Goal: Book appointment/travel/reservation

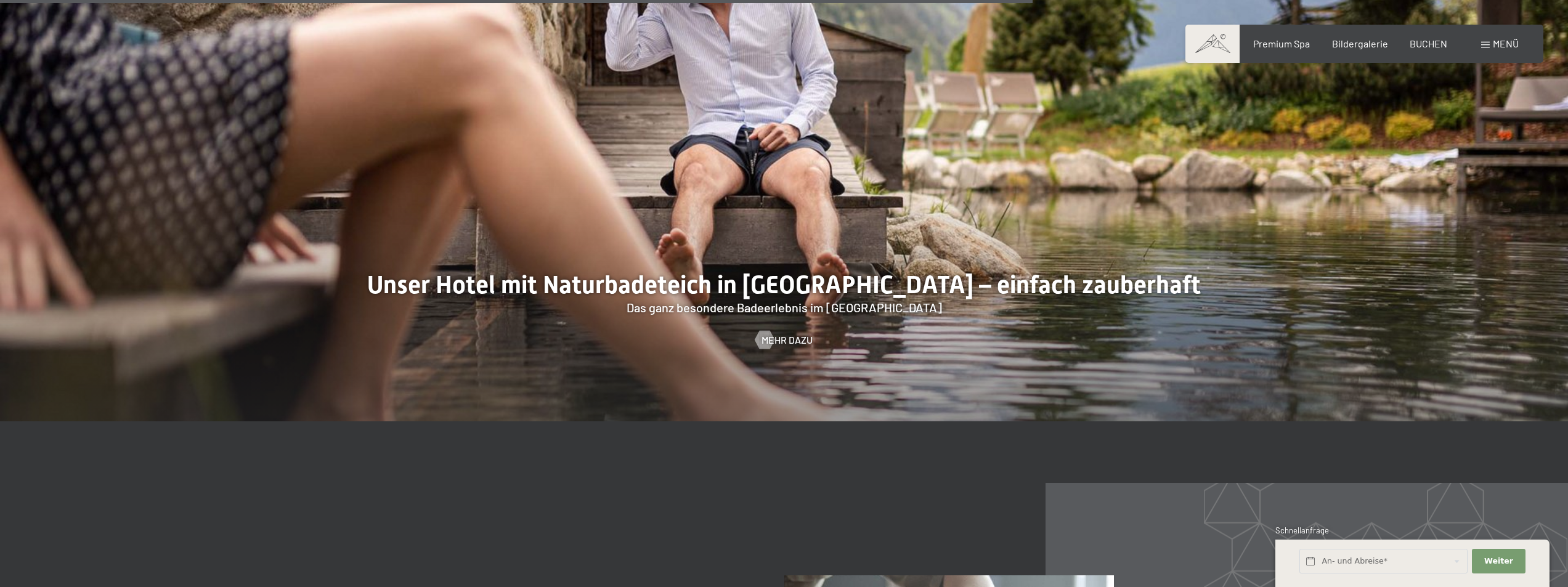
scroll to position [5604, 0]
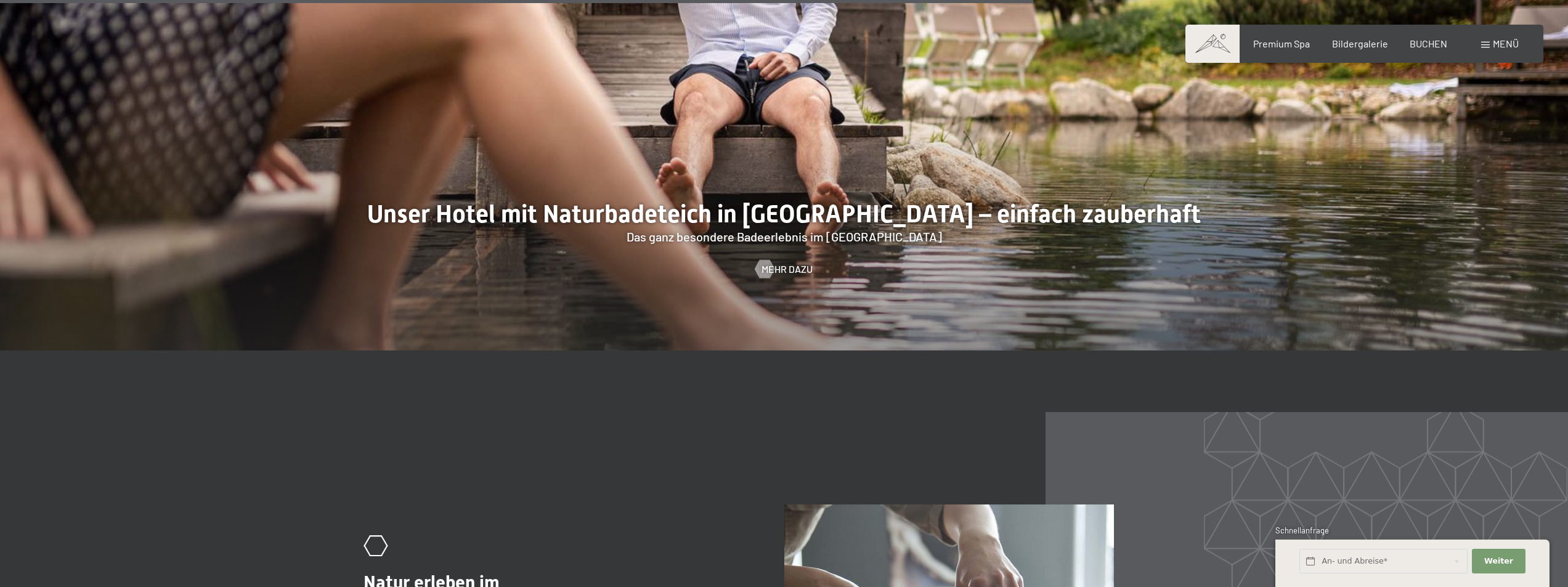
click at [1509, 42] on span "Menü" at bounding box center [1506, 44] width 26 height 12
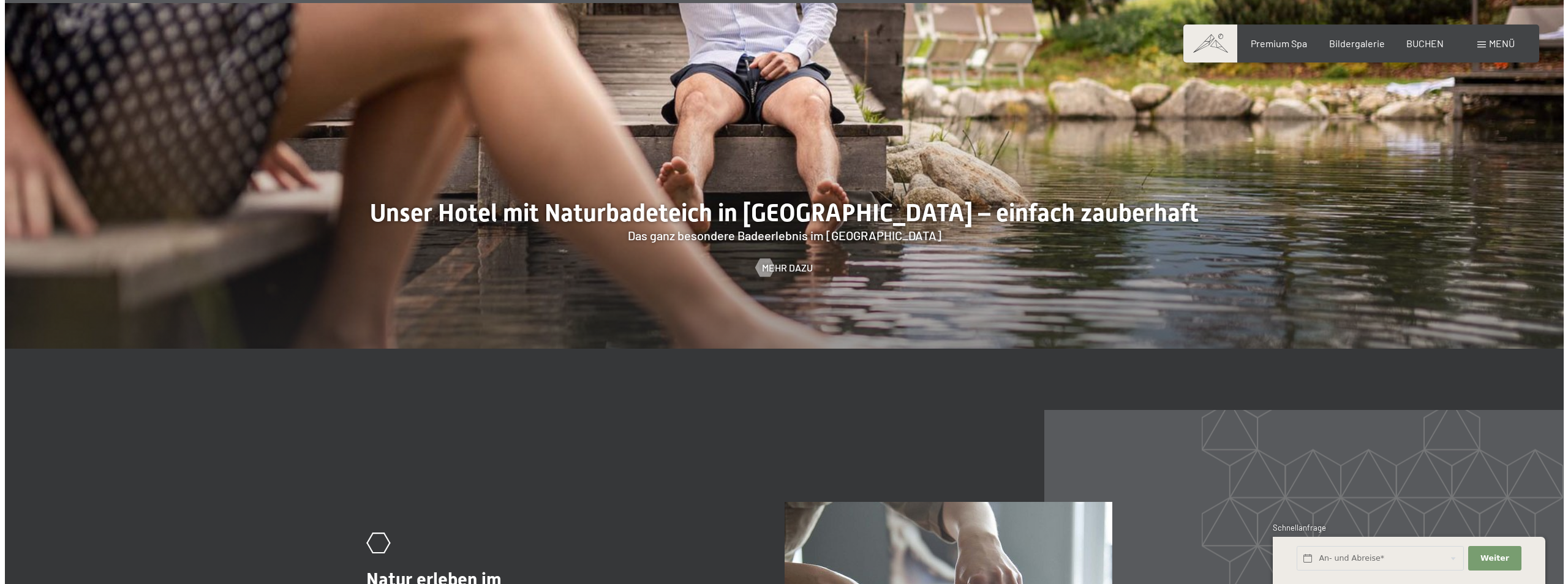
scroll to position [5584, 0]
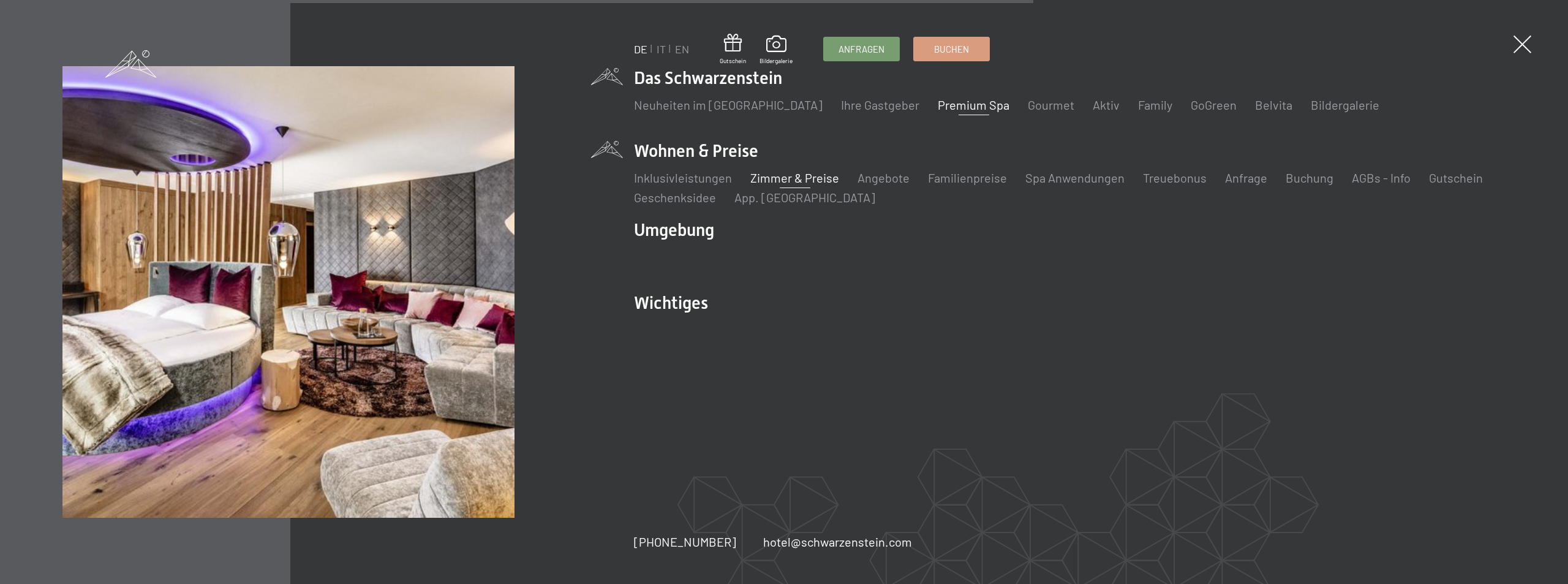
click at [797, 174] on link "Zimmer & Preise" at bounding box center [795, 178] width 89 height 15
click at [890, 181] on link "Angebote" at bounding box center [883, 178] width 52 height 15
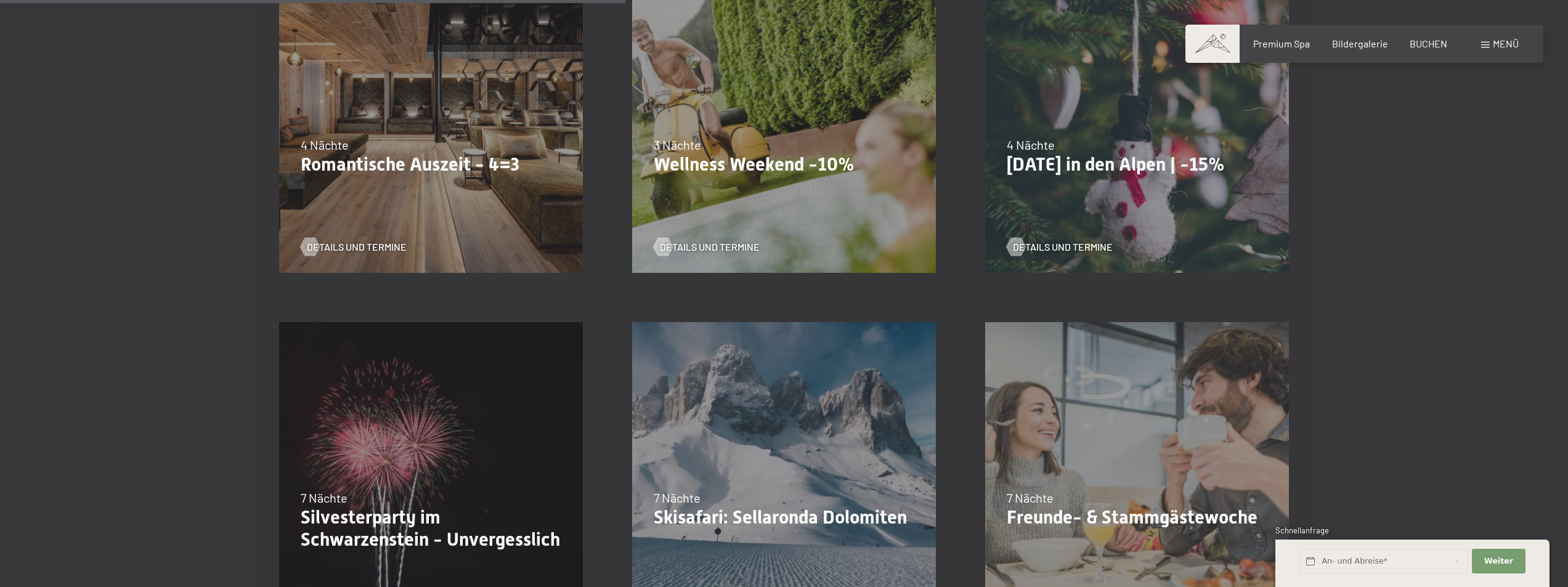
scroll to position [1232, 0]
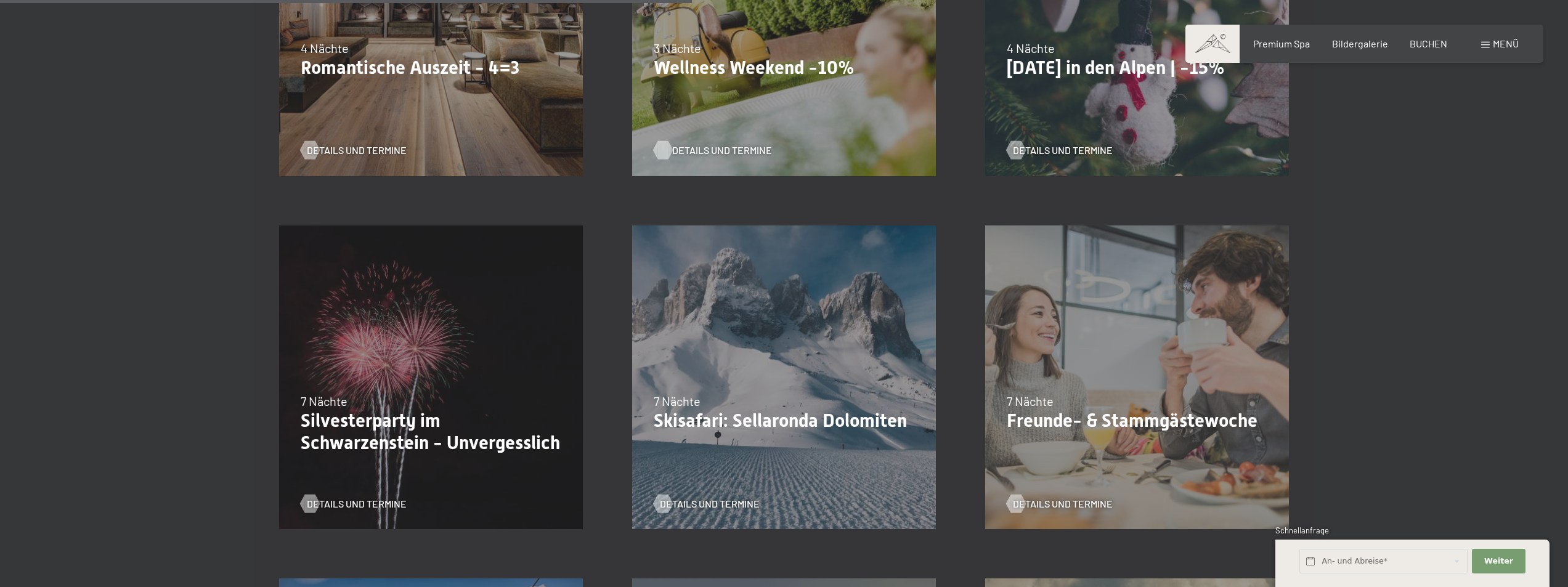
click at [697, 150] on span "Details und Termine" at bounding box center [722, 150] width 100 height 14
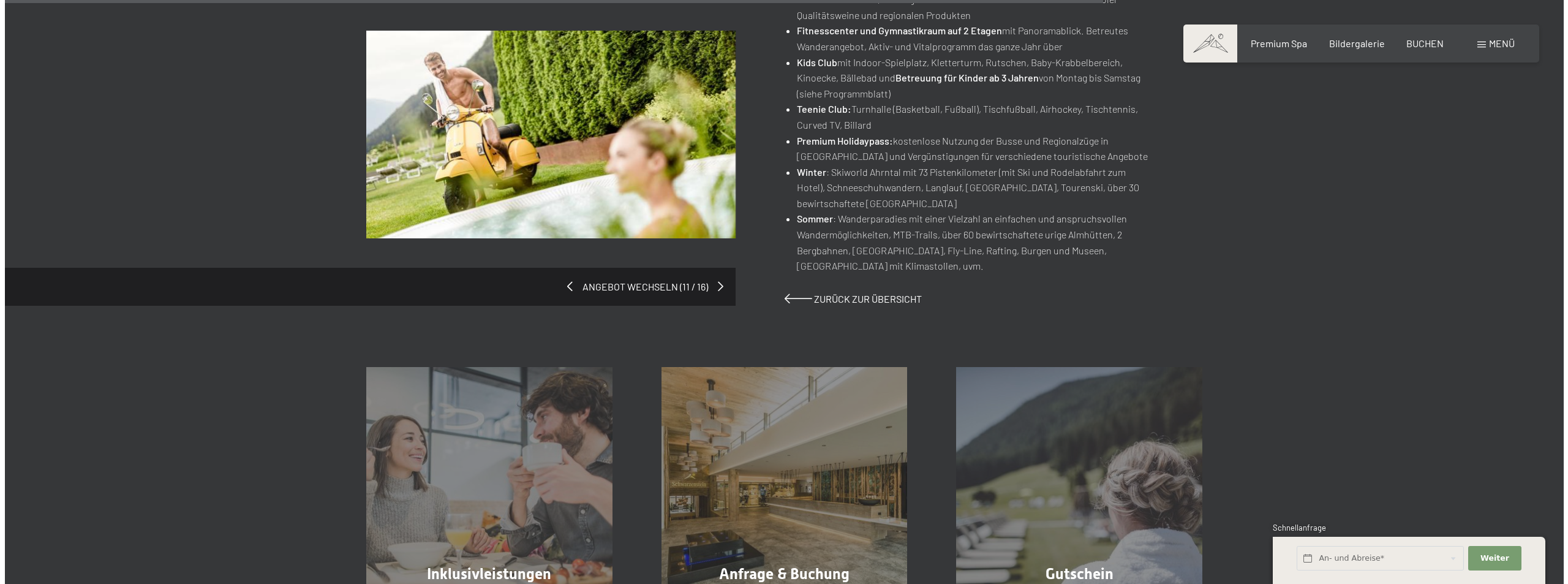
scroll to position [980, 0]
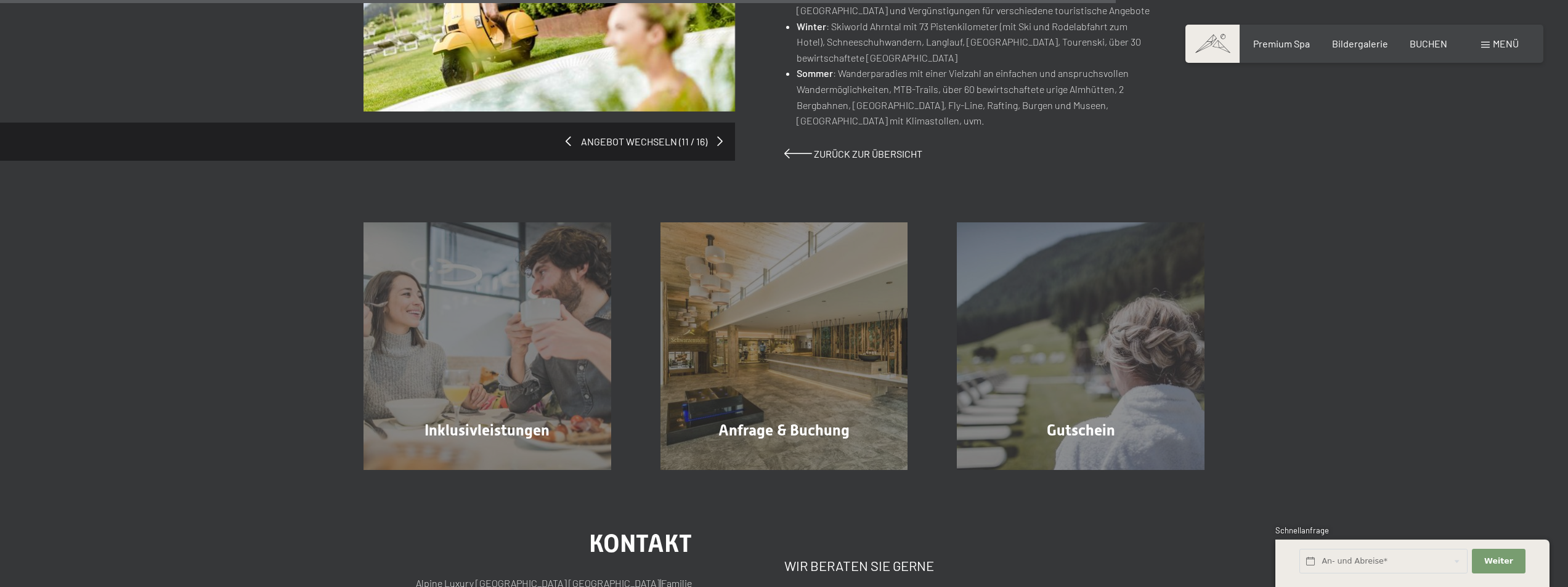
click at [1505, 43] on span "Menü" at bounding box center [1506, 44] width 26 height 12
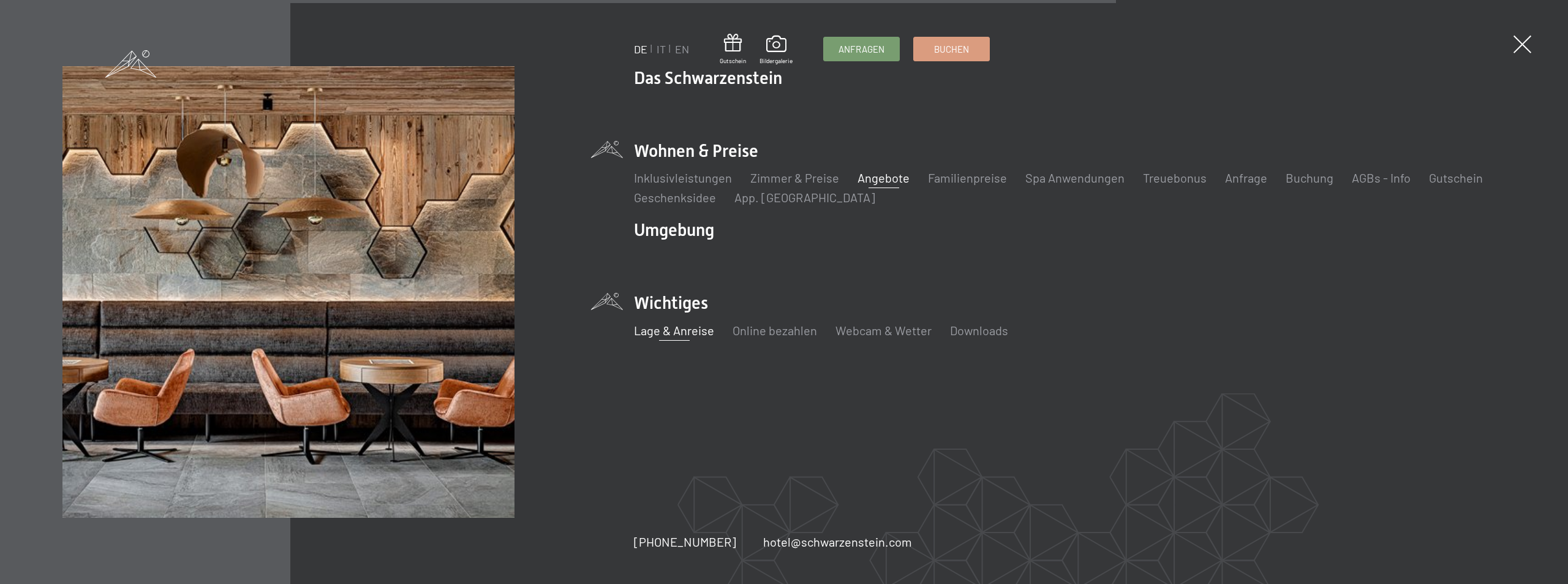
click at [684, 330] on link "Lage & Anreise" at bounding box center [674, 330] width 80 height 15
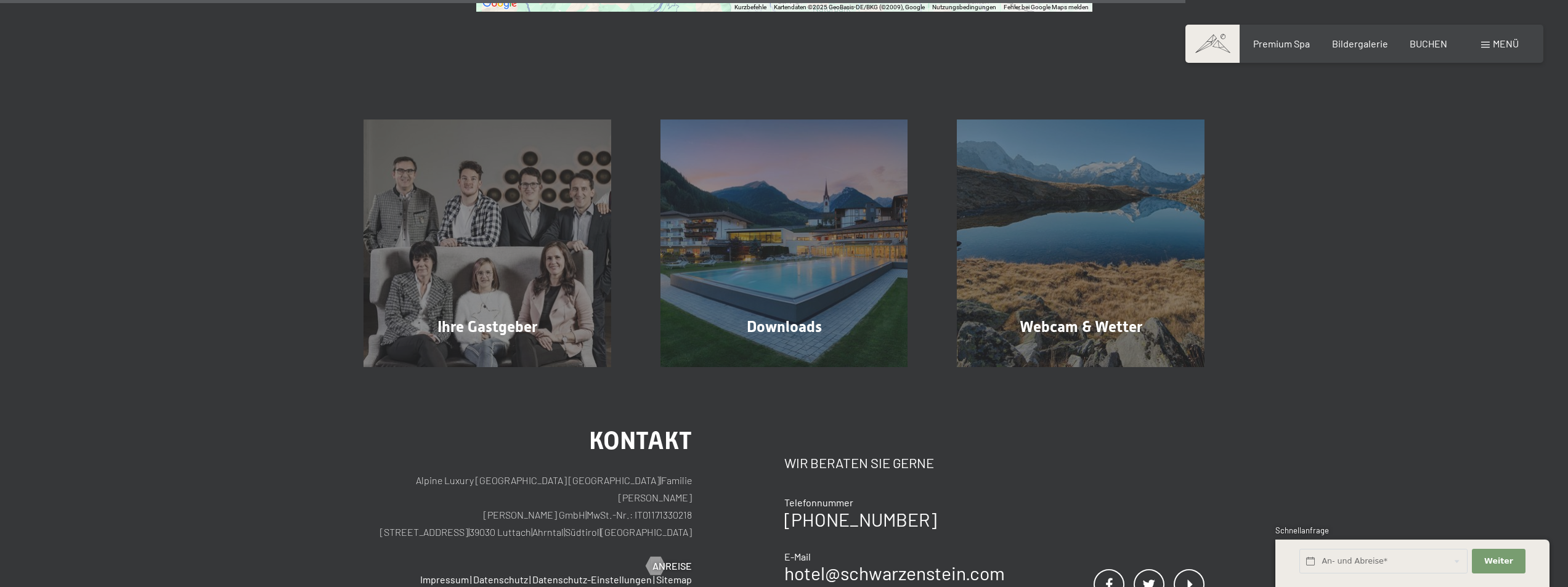
scroll to position [985, 0]
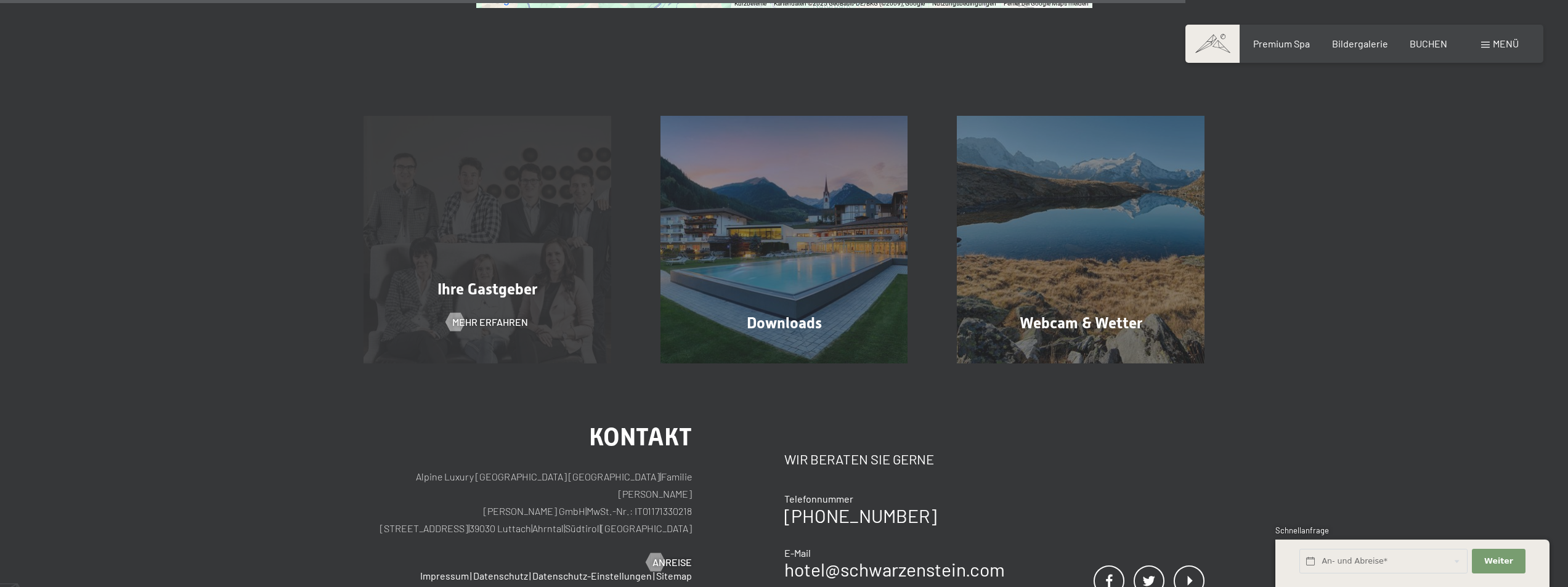
click at [514, 278] on div "Ihre Gastgeber Mehr erfahren" at bounding box center [487, 240] width 297 height 248
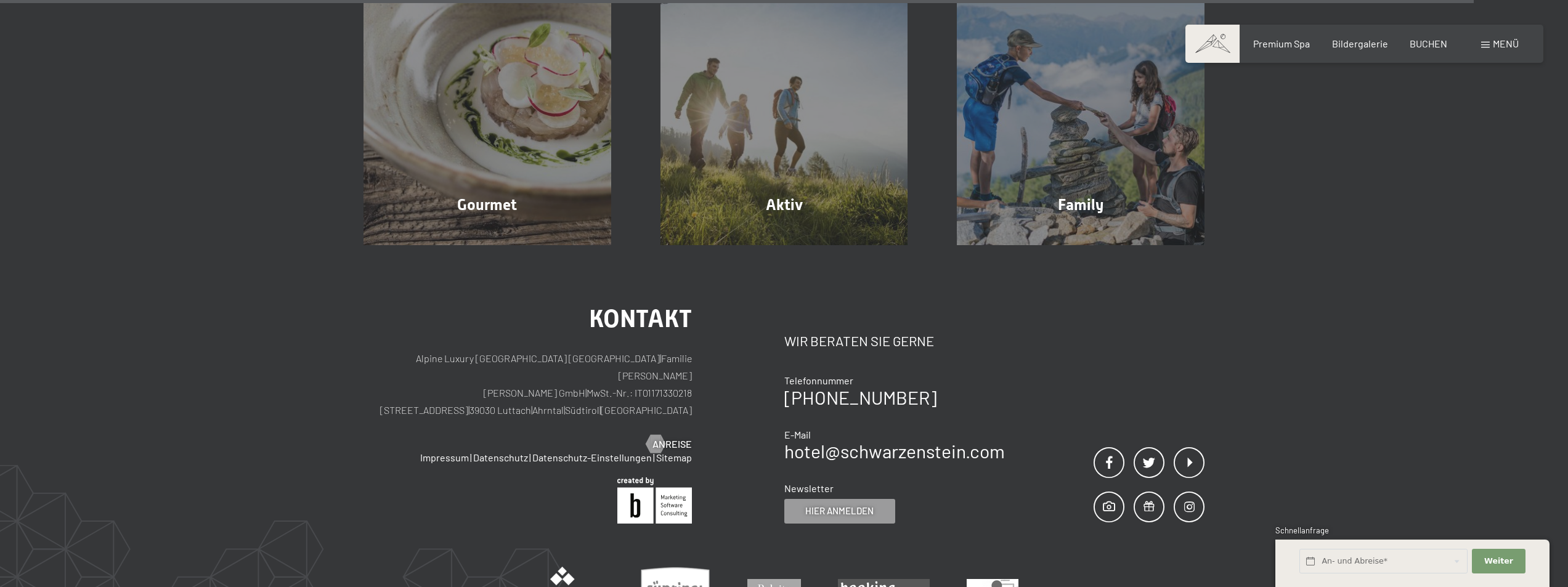
scroll to position [4686, 0]
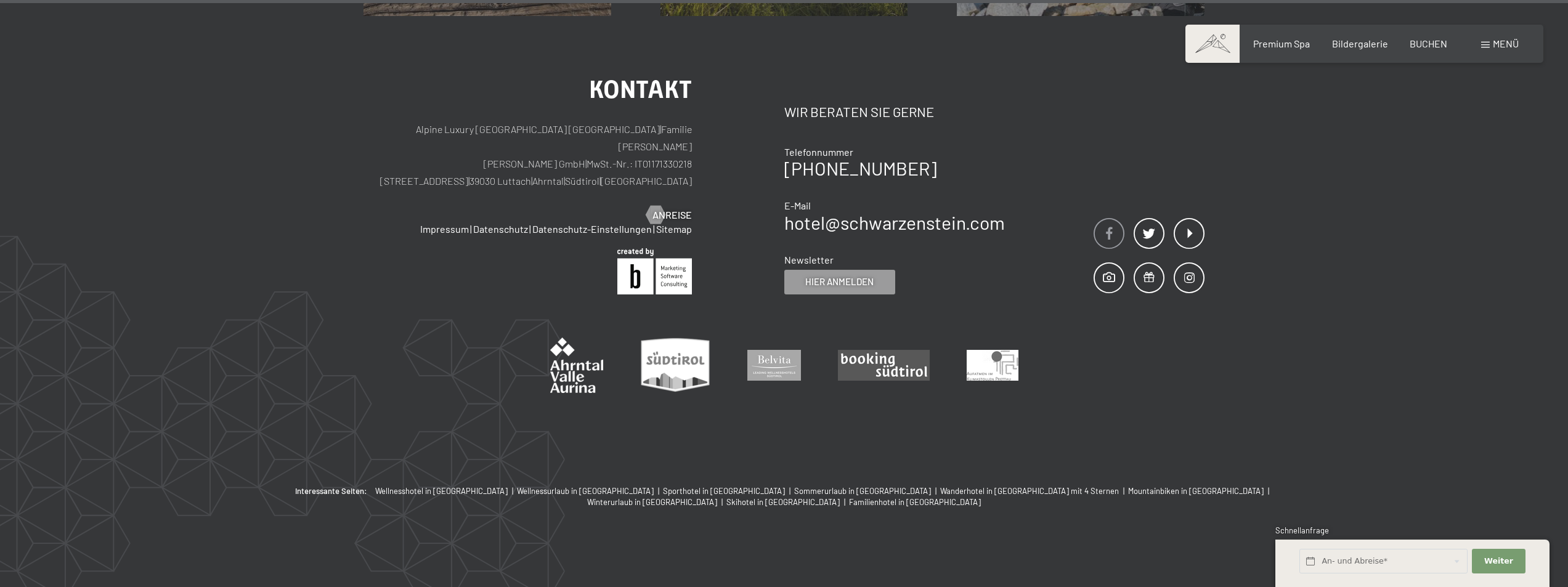
click at [1118, 236] on span at bounding box center [1109, 234] width 31 height 31
